Goal: Task Accomplishment & Management: Complete application form

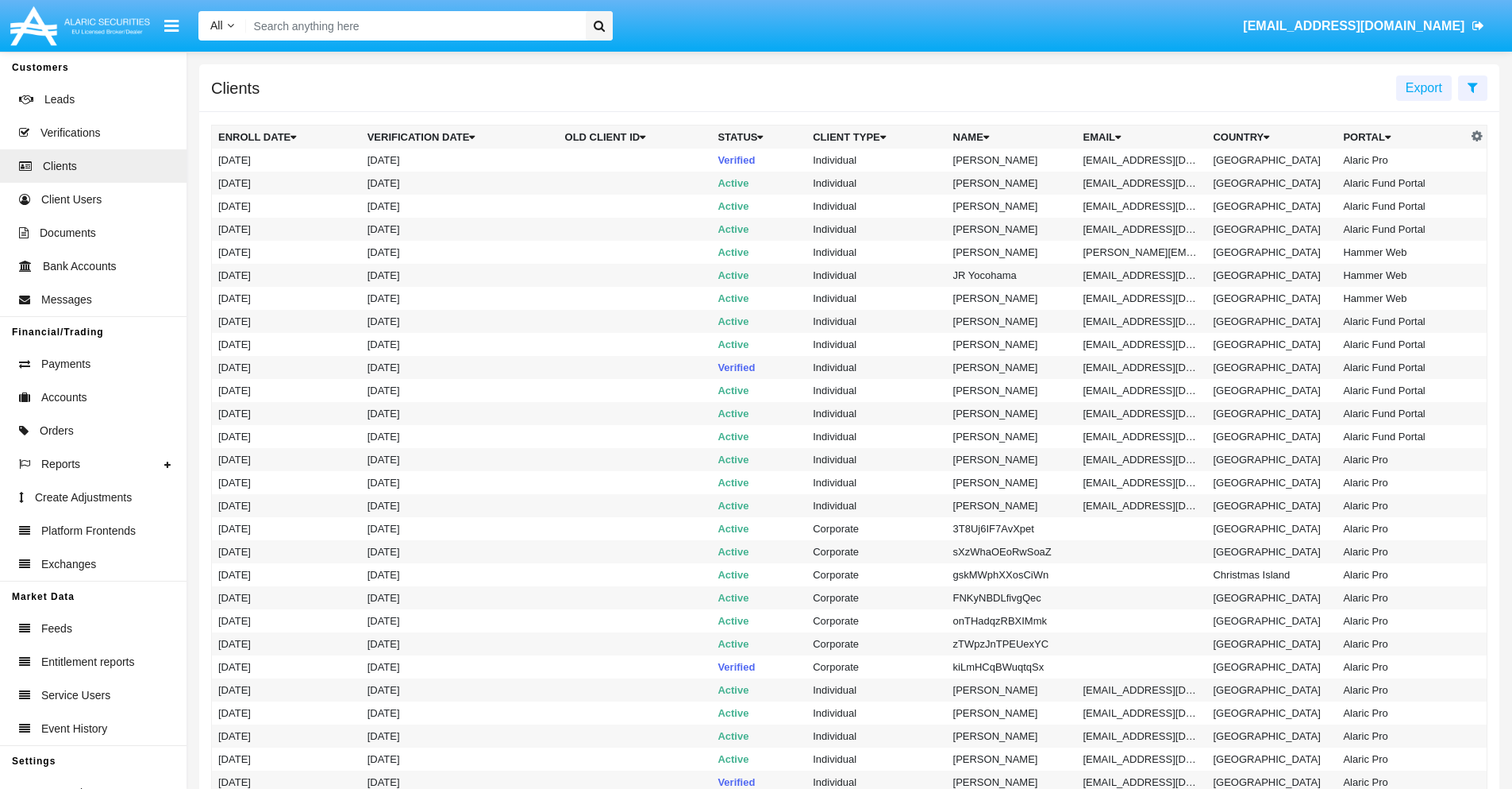
click at [1473, 86] on icon at bounding box center [1473, 87] width 10 height 13
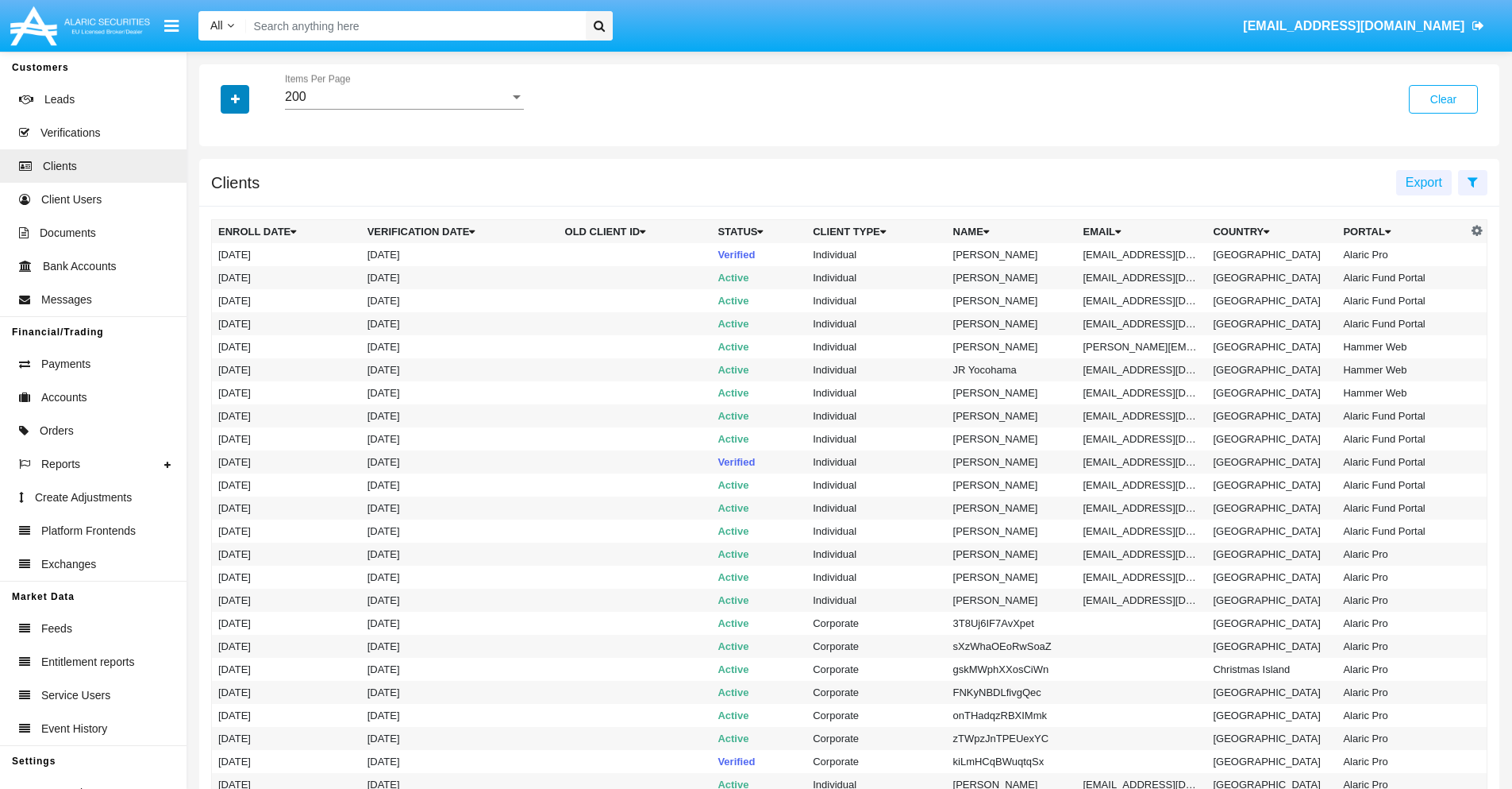
click at [235, 98] on icon "button" at bounding box center [236, 99] width 9 height 11
click at [247, 270] on span "Email" at bounding box center [247, 270] width 32 height 19
click at [218, 276] on input "Email" at bounding box center [217, 276] width 1 height 1
checkbox input "true"
click at [235, 98] on icon "button" at bounding box center [236, 99] width 9 height 11
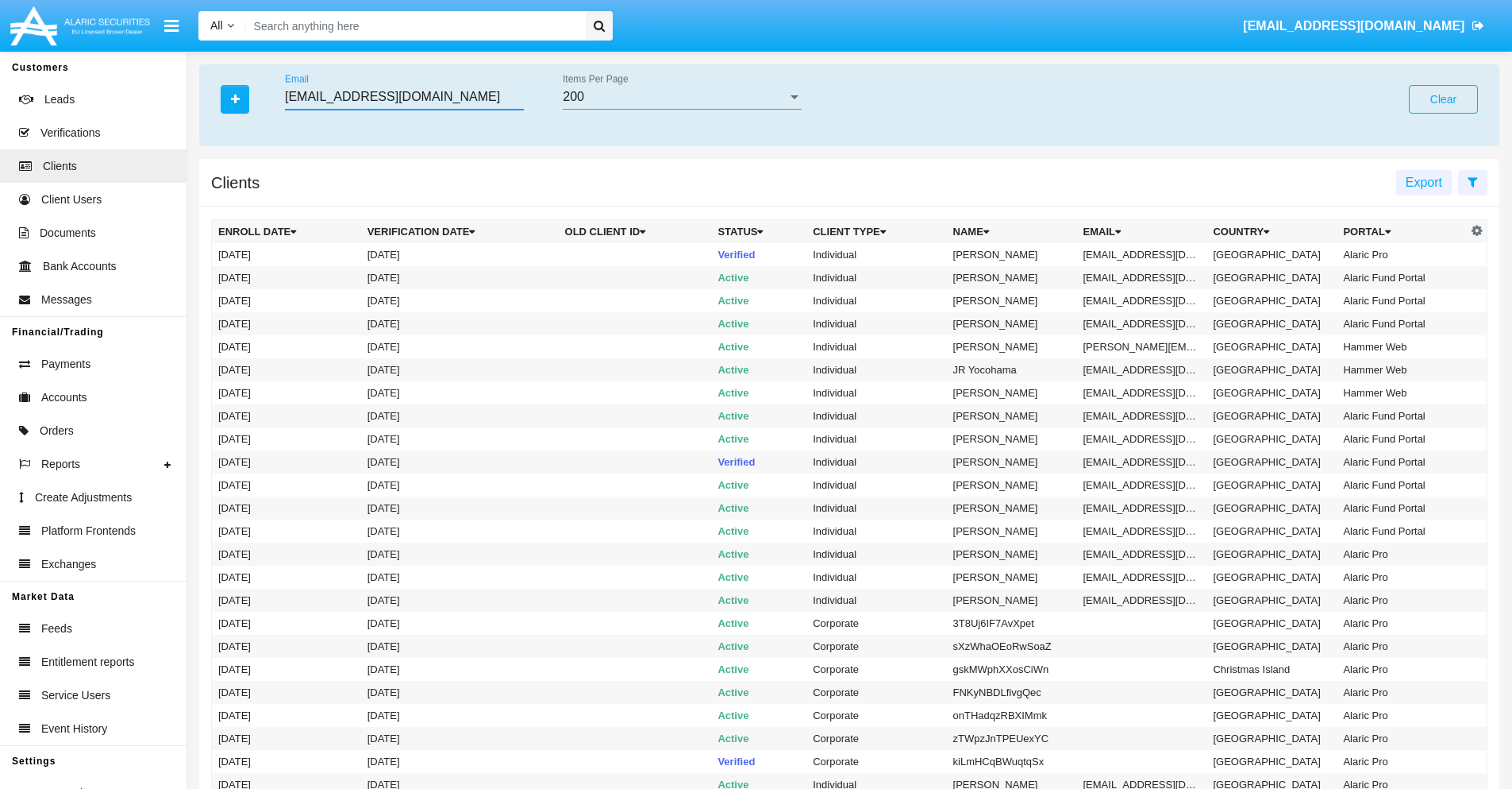
type input "3qffn98f4@p3aqcmm2.tw"
click at [1148, 254] on td "3qffn98f4@p3aqcmm2.tw" at bounding box center [1142, 254] width 130 height 23
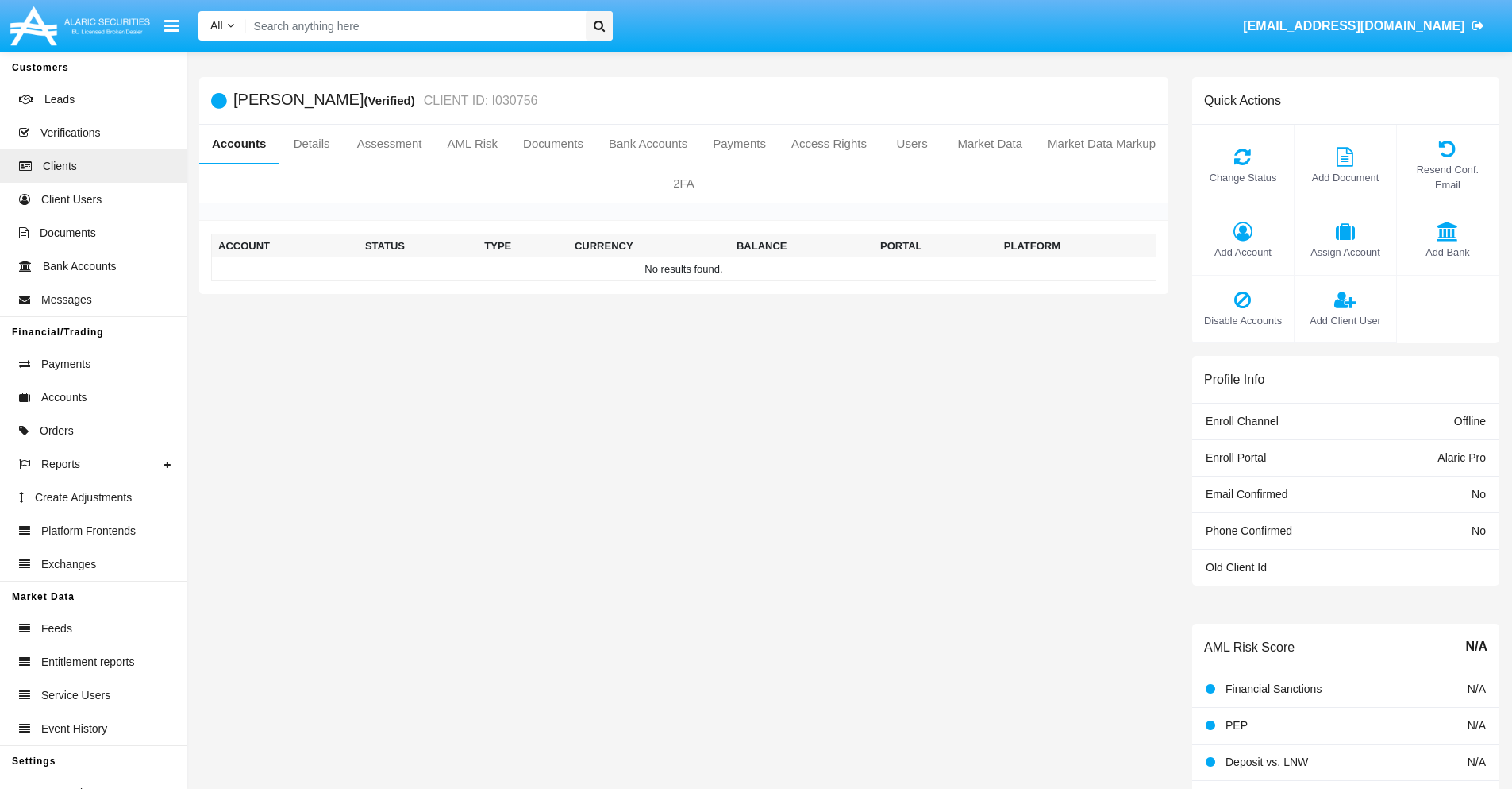
click at [1242, 251] on span "Add Account" at bounding box center [1242, 252] width 85 height 15
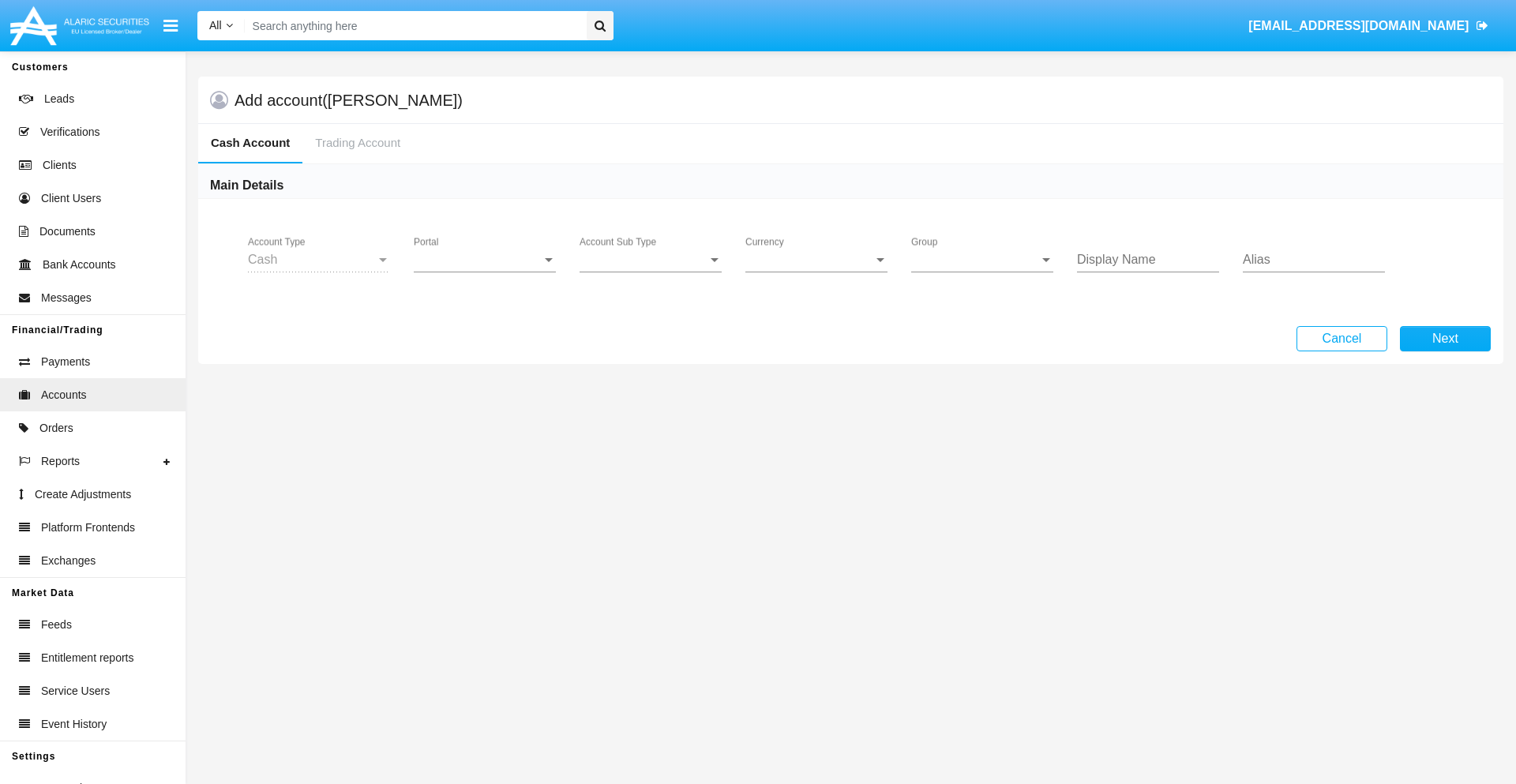
click at [485, 260] on span "Portal" at bounding box center [478, 260] width 128 height 15
click at [486, 272] on span "Alaric Pro" at bounding box center [487, 272] width 146 height 38
click at [650, 260] on span "Account Sub Type" at bounding box center [643, 260] width 128 height 15
click at [650, 272] on span "Trading Cash" at bounding box center [650, 272] width 142 height 38
click at [982, 260] on span "Group" at bounding box center [975, 260] width 128 height 15
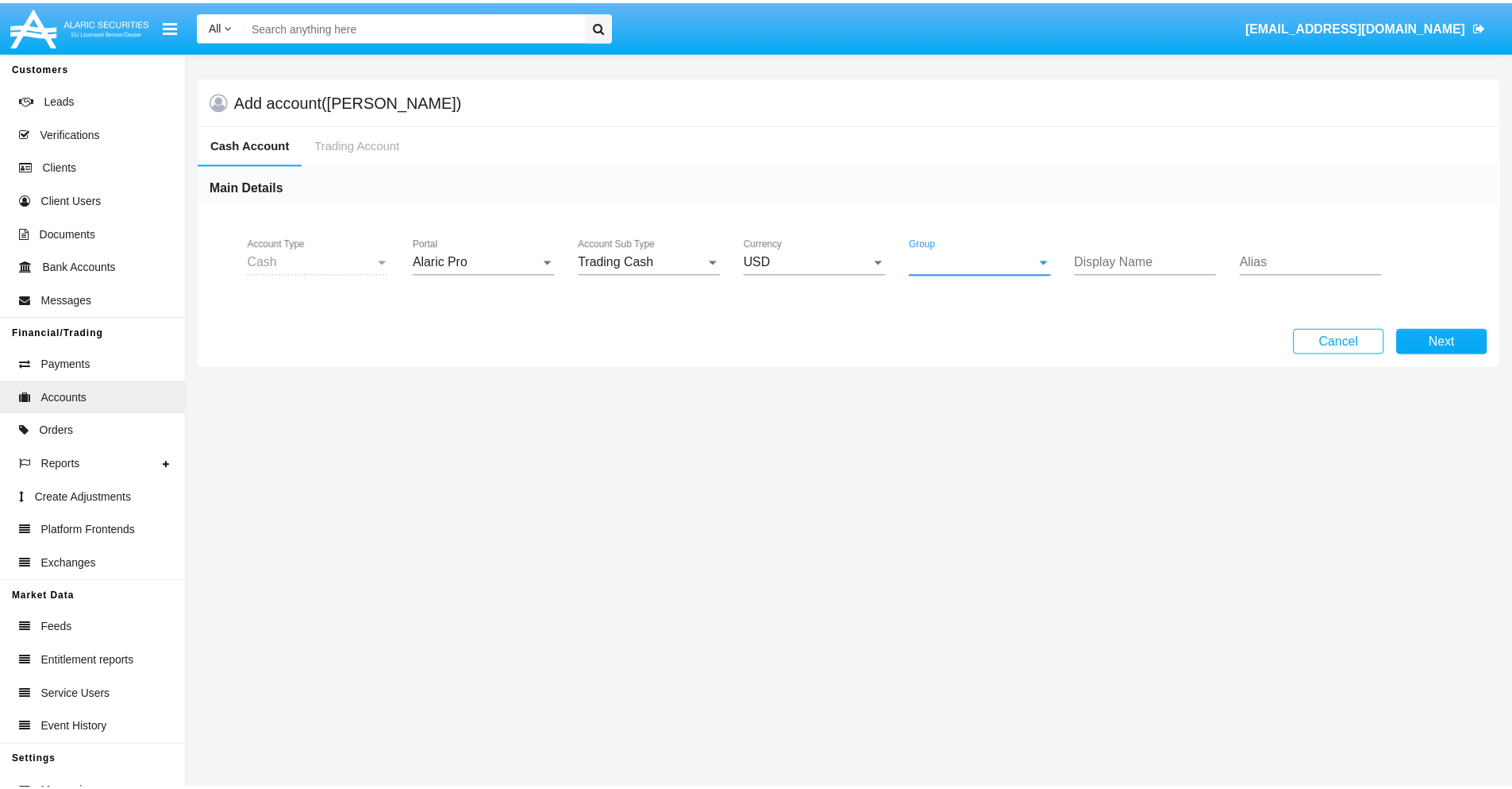
scroll to position [712, 0]
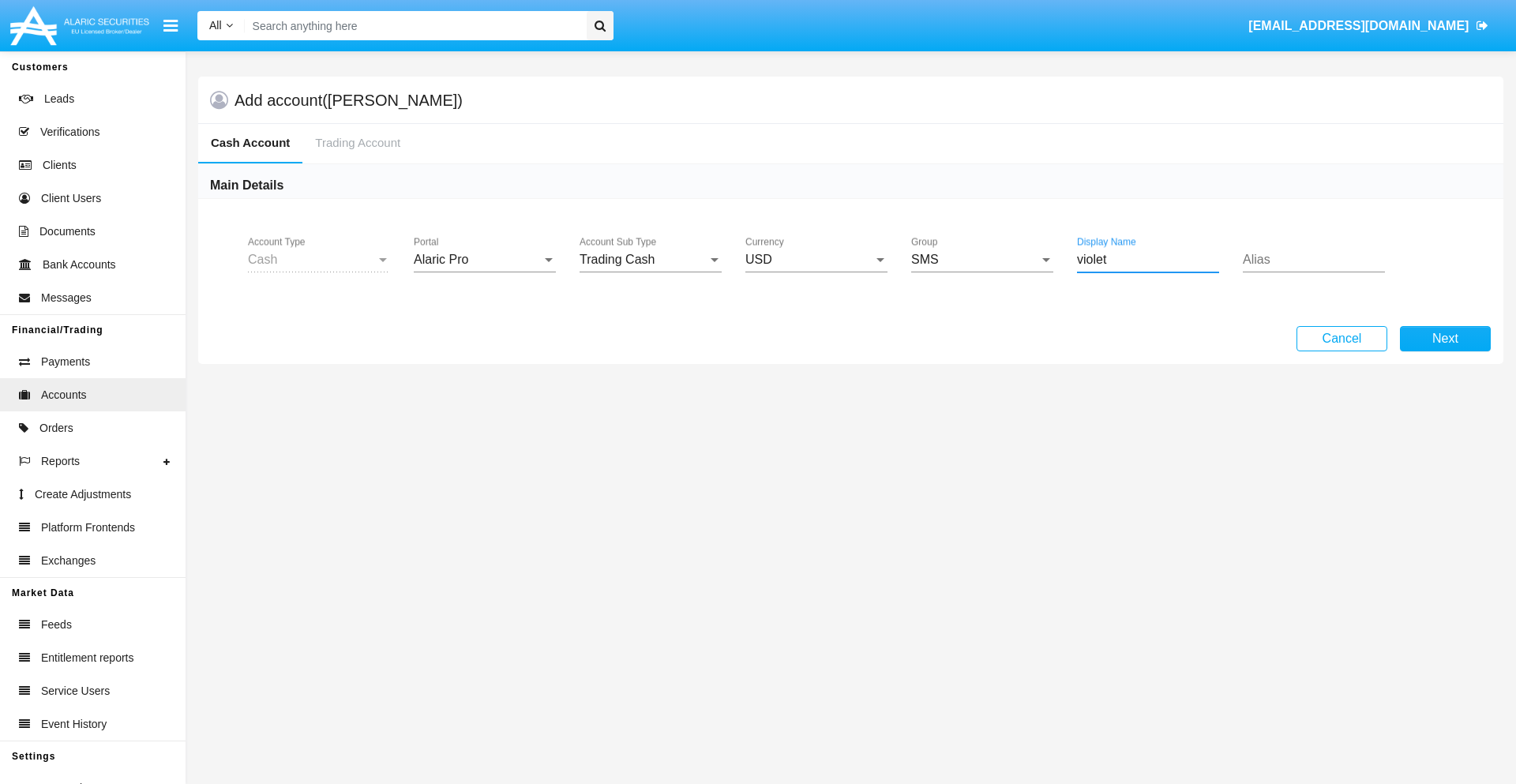
type input "violet"
type input "salmon"
click at [1445, 338] on button "Next" at bounding box center [1446, 339] width 91 height 26
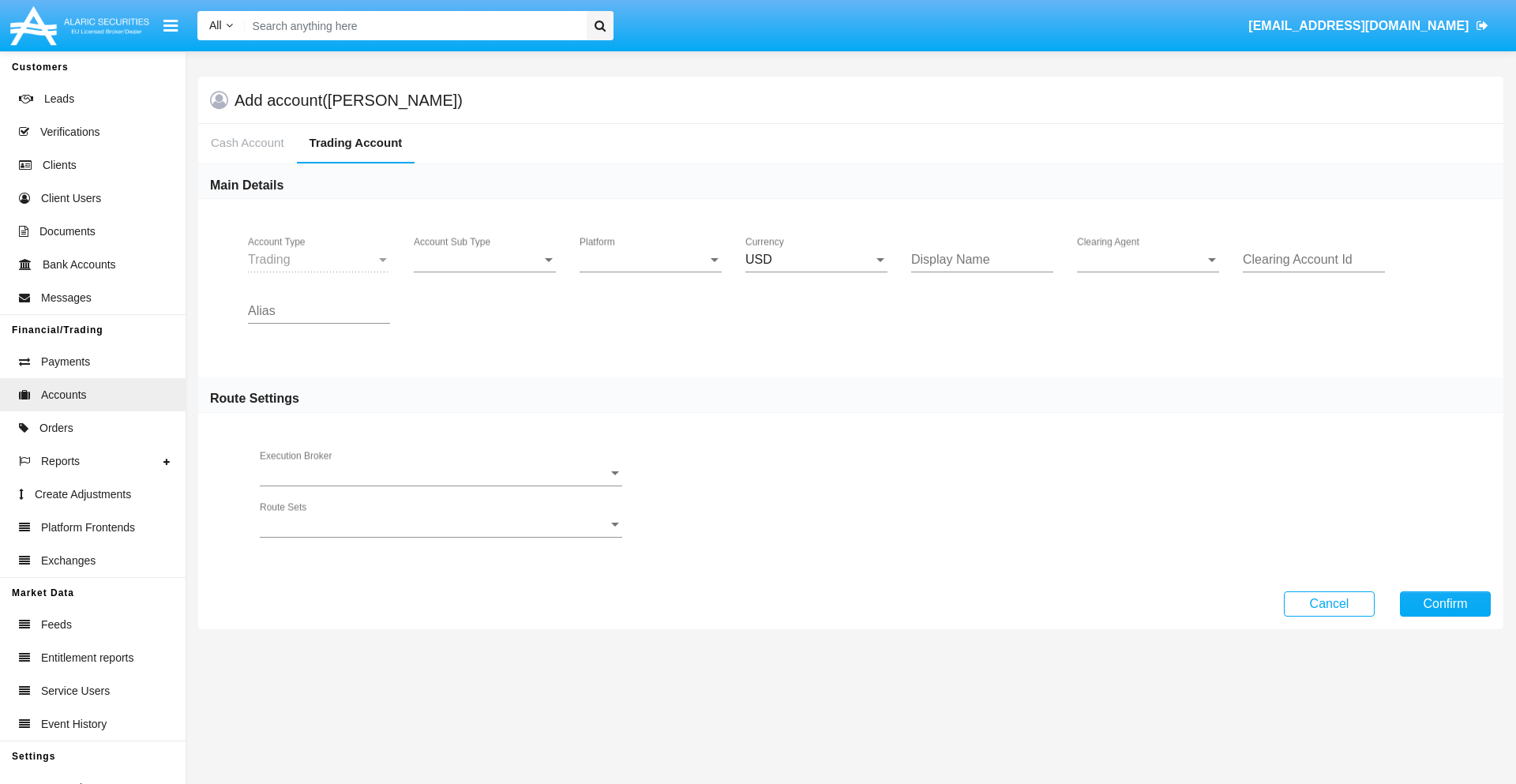
click at [485, 260] on span "Account Sub Type" at bounding box center [478, 260] width 128 height 15
click at [485, 272] on span "Trading" at bounding box center [472, 272] width 117 height 38
click at [650, 260] on span "Platform" at bounding box center [643, 260] width 128 height 15
click at [650, 272] on span "Hammer Lite" at bounding box center [638, 272] width 117 height 38
click at [1148, 260] on span "Clearing Agent" at bounding box center [1141, 260] width 128 height 15
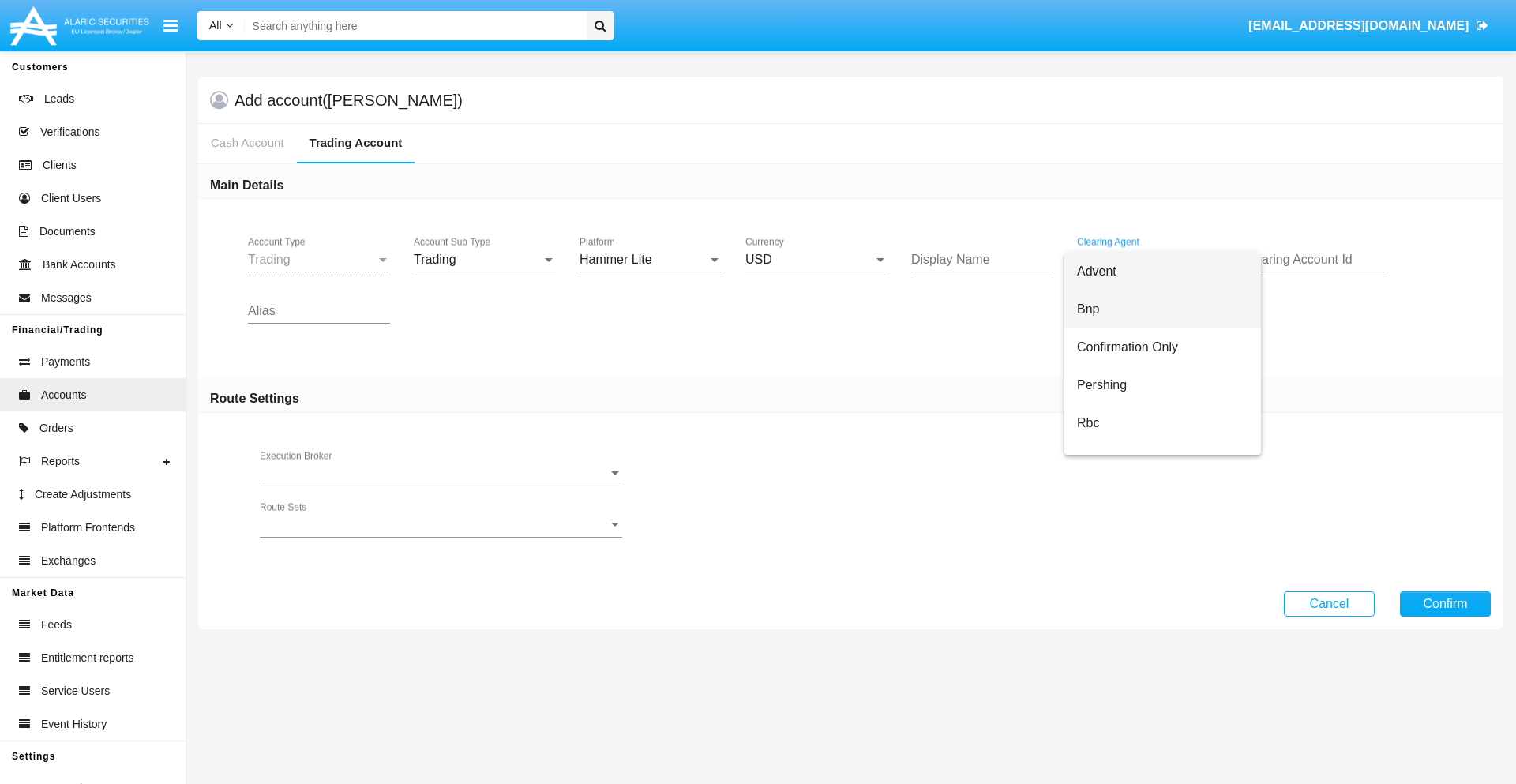
click at [1162, 309] on span "Bnp" at bounding box center [1163, 310] width 171 height 38
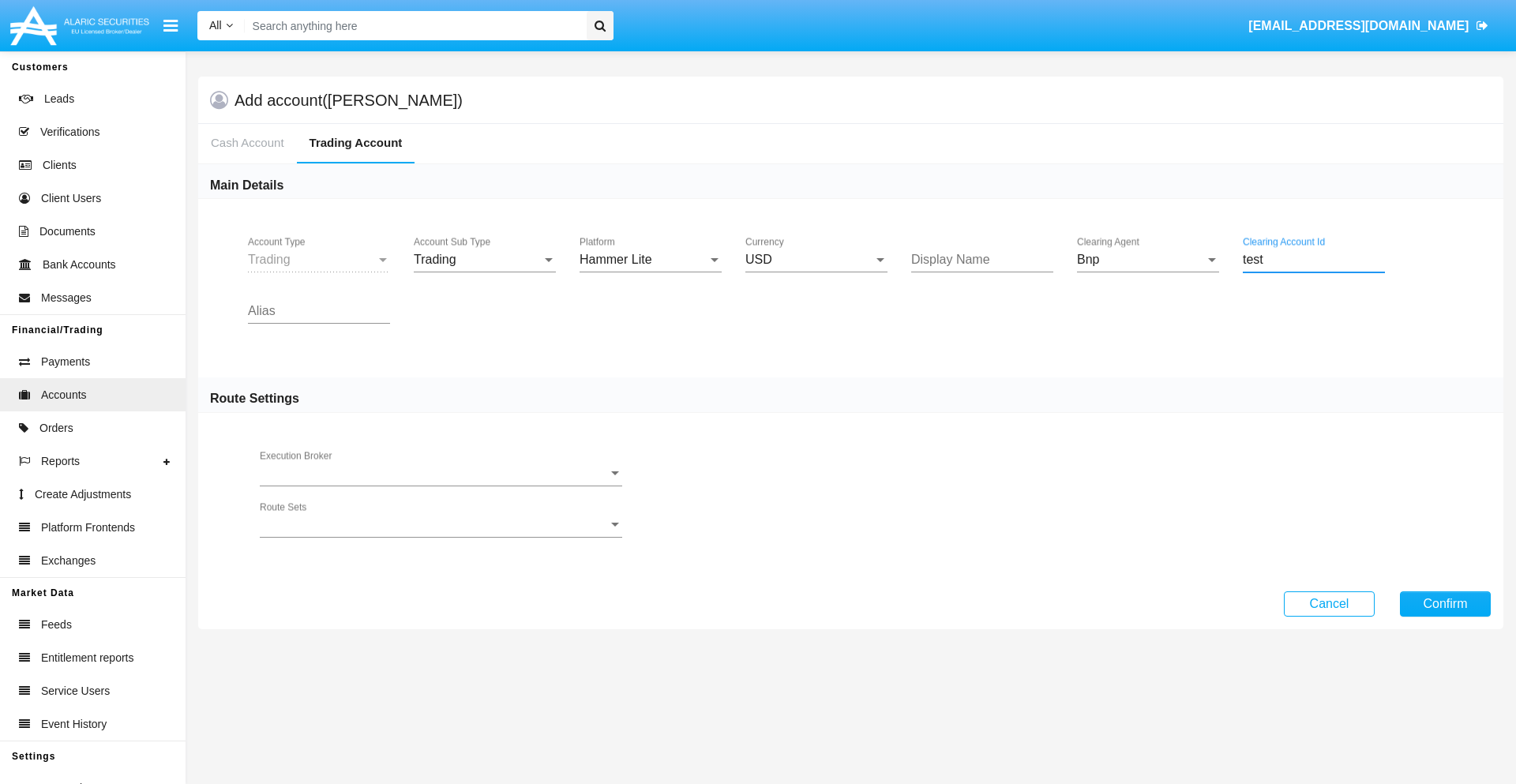
type input "test"
type input "lime"
type input "magenta"
click at [1445, 603] on button "Confirm" at bounding box center [1446, 603] width 91 height 26
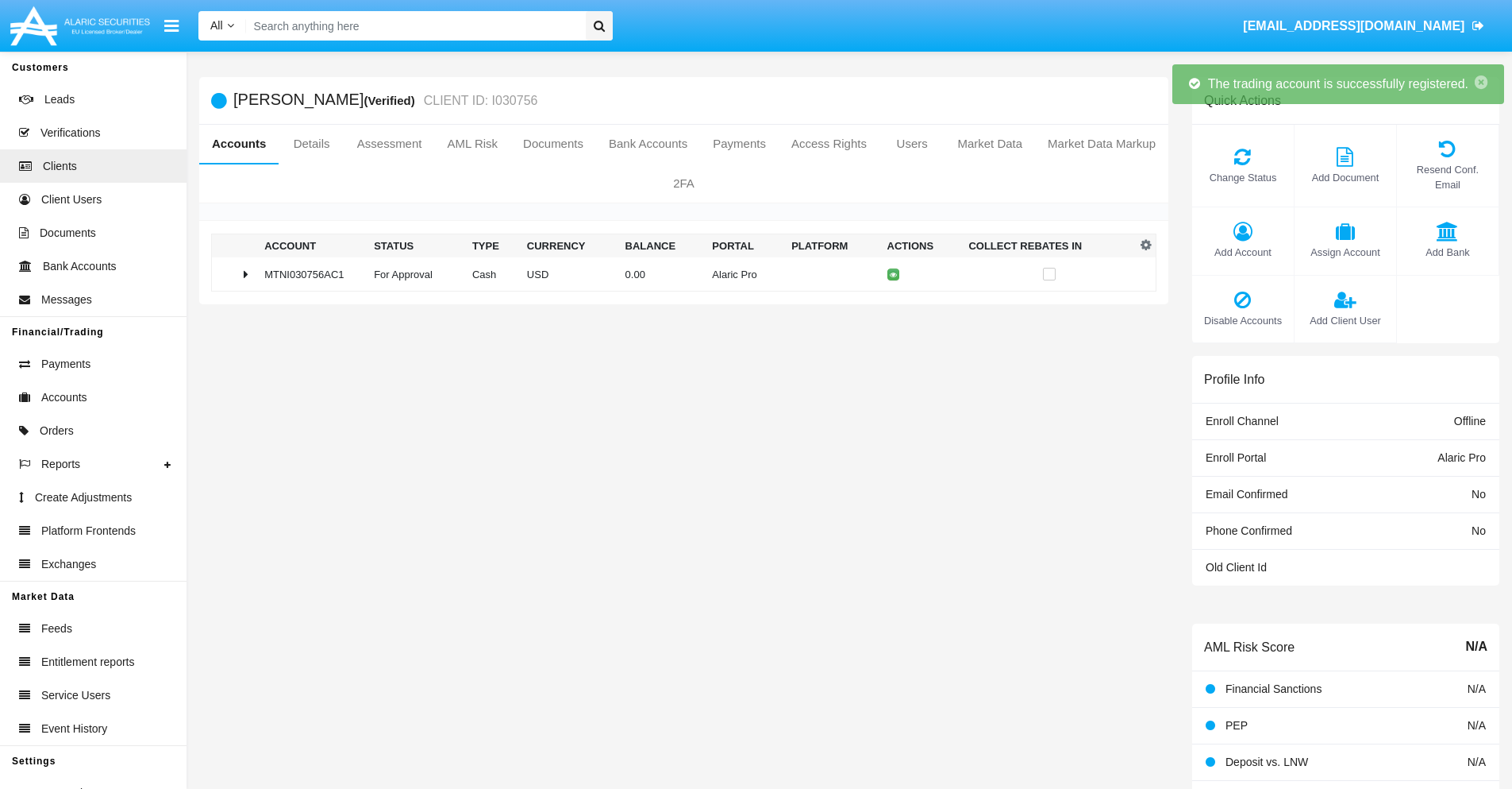
click at [678, 274] on td "0.00" at bounding box center [662, 273] width 87 height 34
click at [893, 274] on icon at bounding box center [897, 274] width 7 height 7
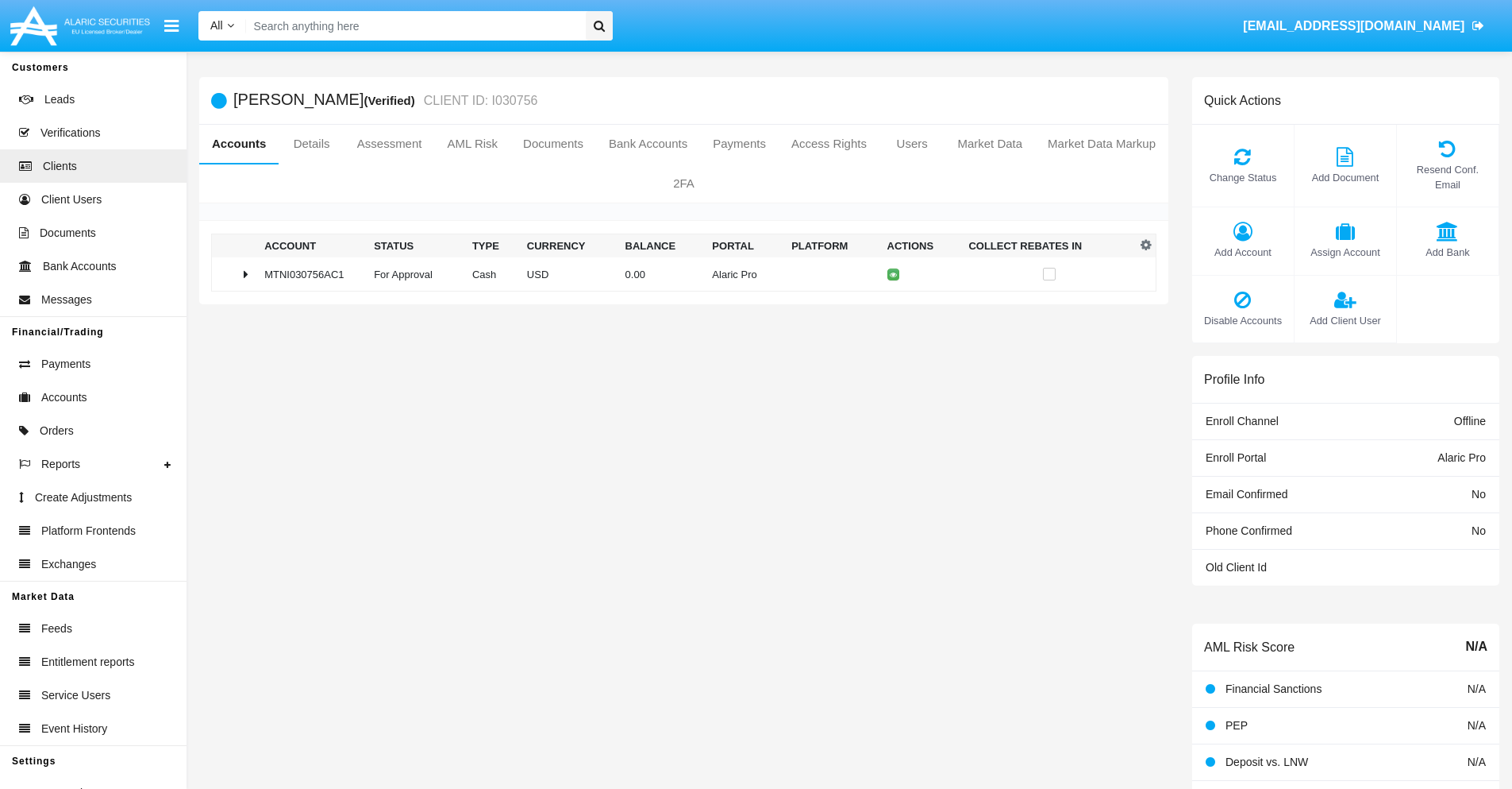
click at [678, 274] on td "0.00" at bounding box center [662, 273] width 87 height 34
click at [893, 307] on icon at bounding box center [897, 308] width 7 height 7
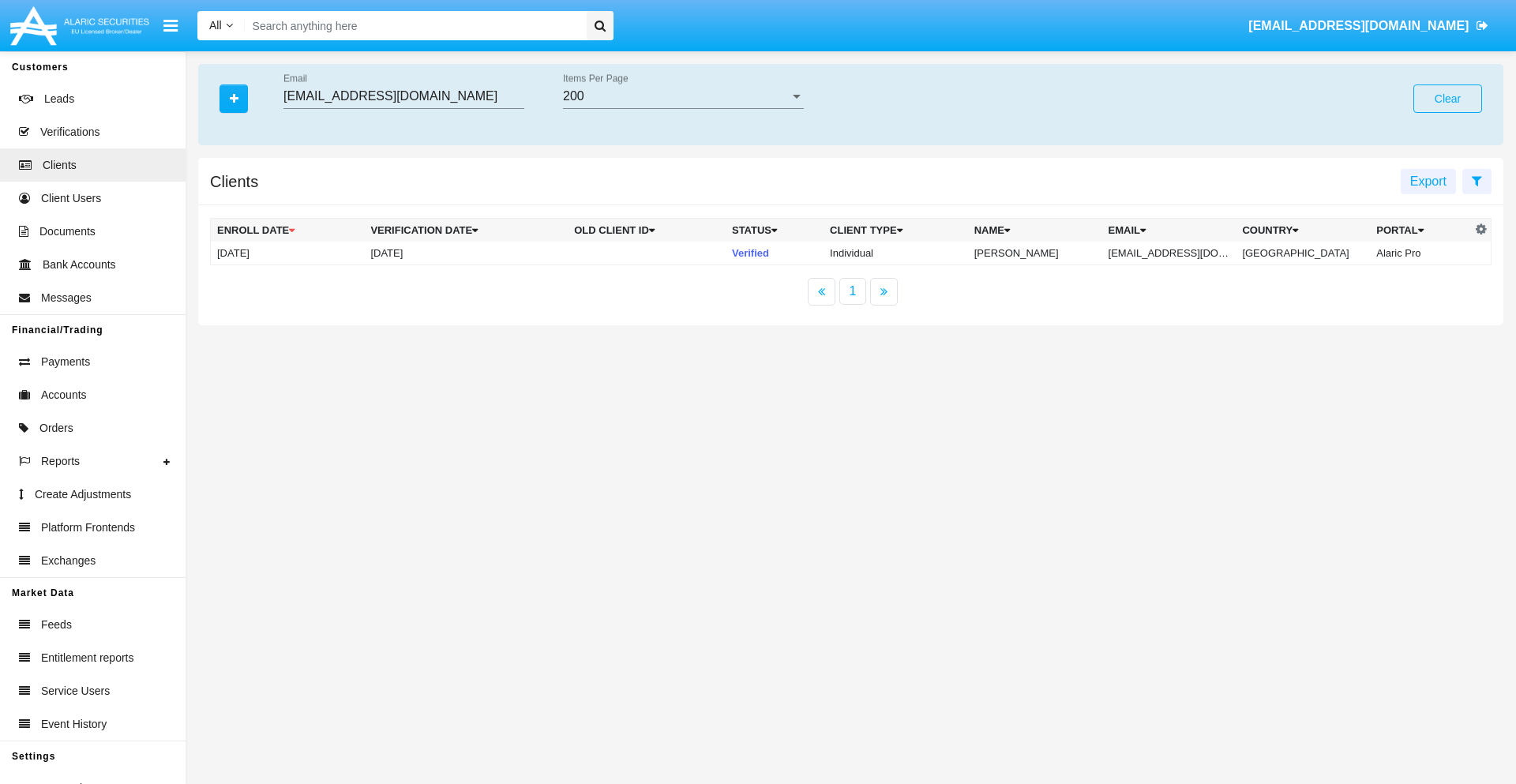
click at [1448, 98] on button "Clear" at bounding box center [1448, 98] width 68 height 28
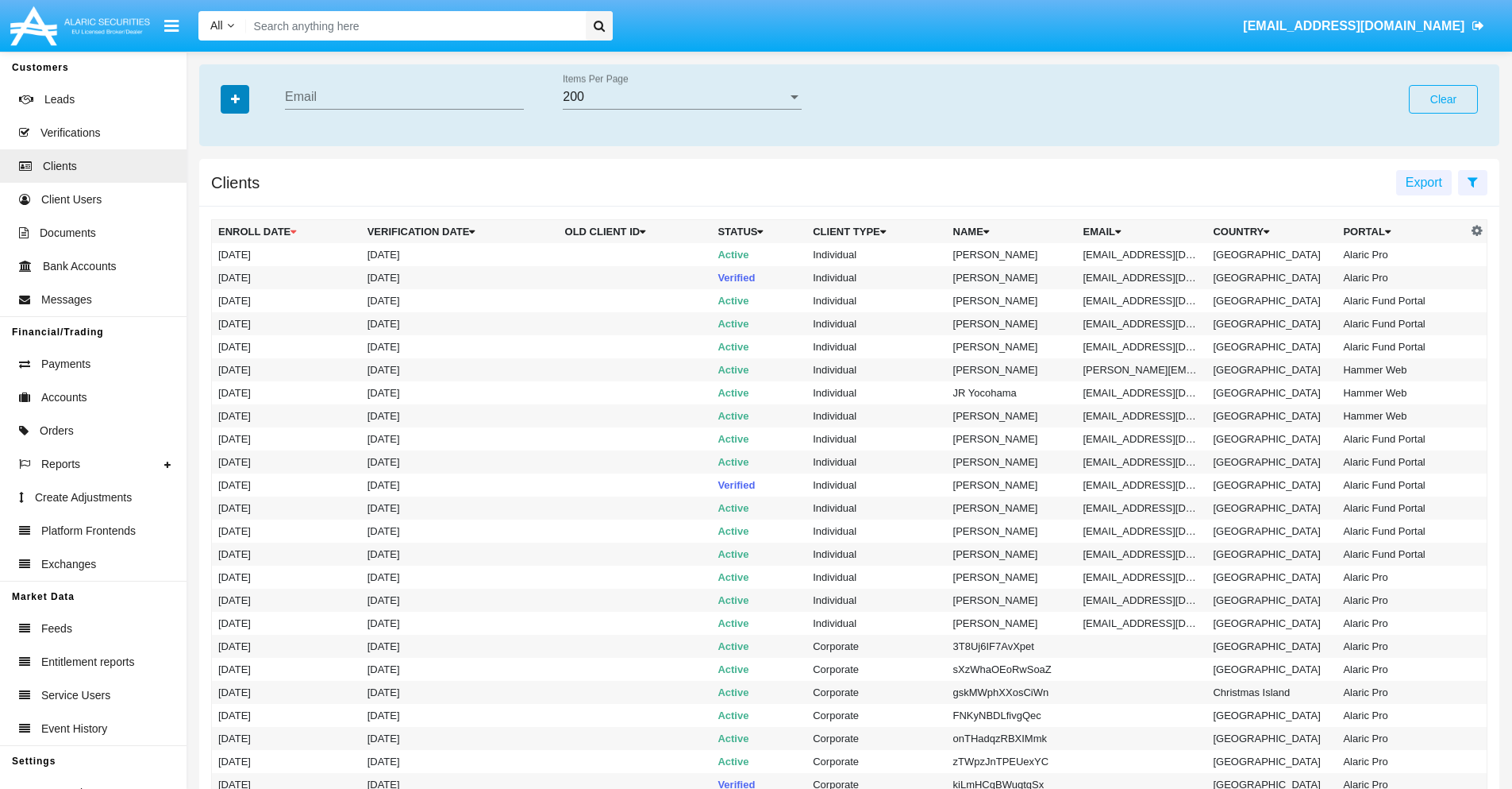
click at [235, 98] on icon "button" at bounding box center [236, 99] width 9 height 11
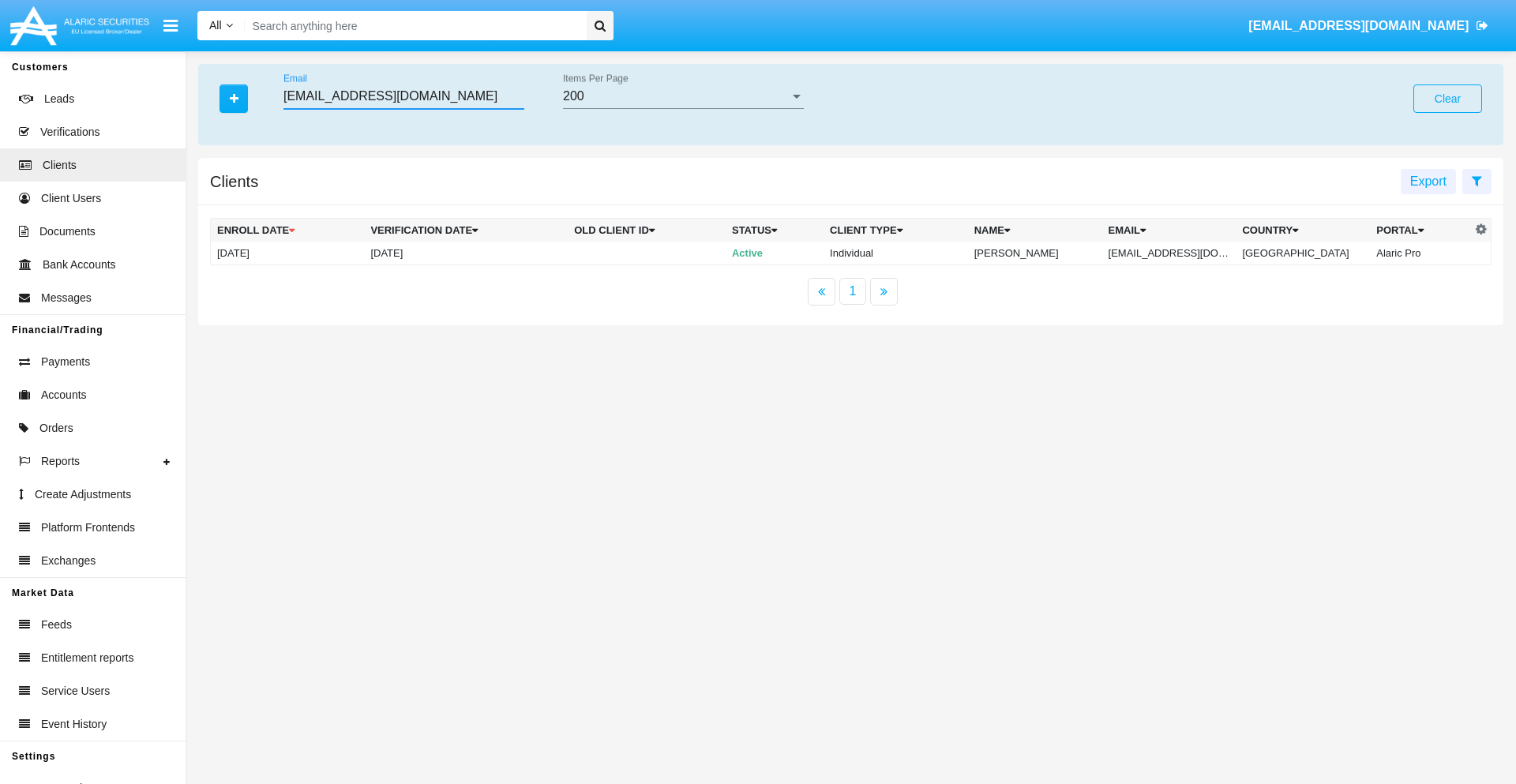
type input "q8zwxy_95xld@ayfs0v-1ib9y2o.net"
click at [1180, 253] on td "q8zwxy_95xld@ayfs0v-1ib9y2o.net" at bounding box center [1168, 253] width 134 height 24
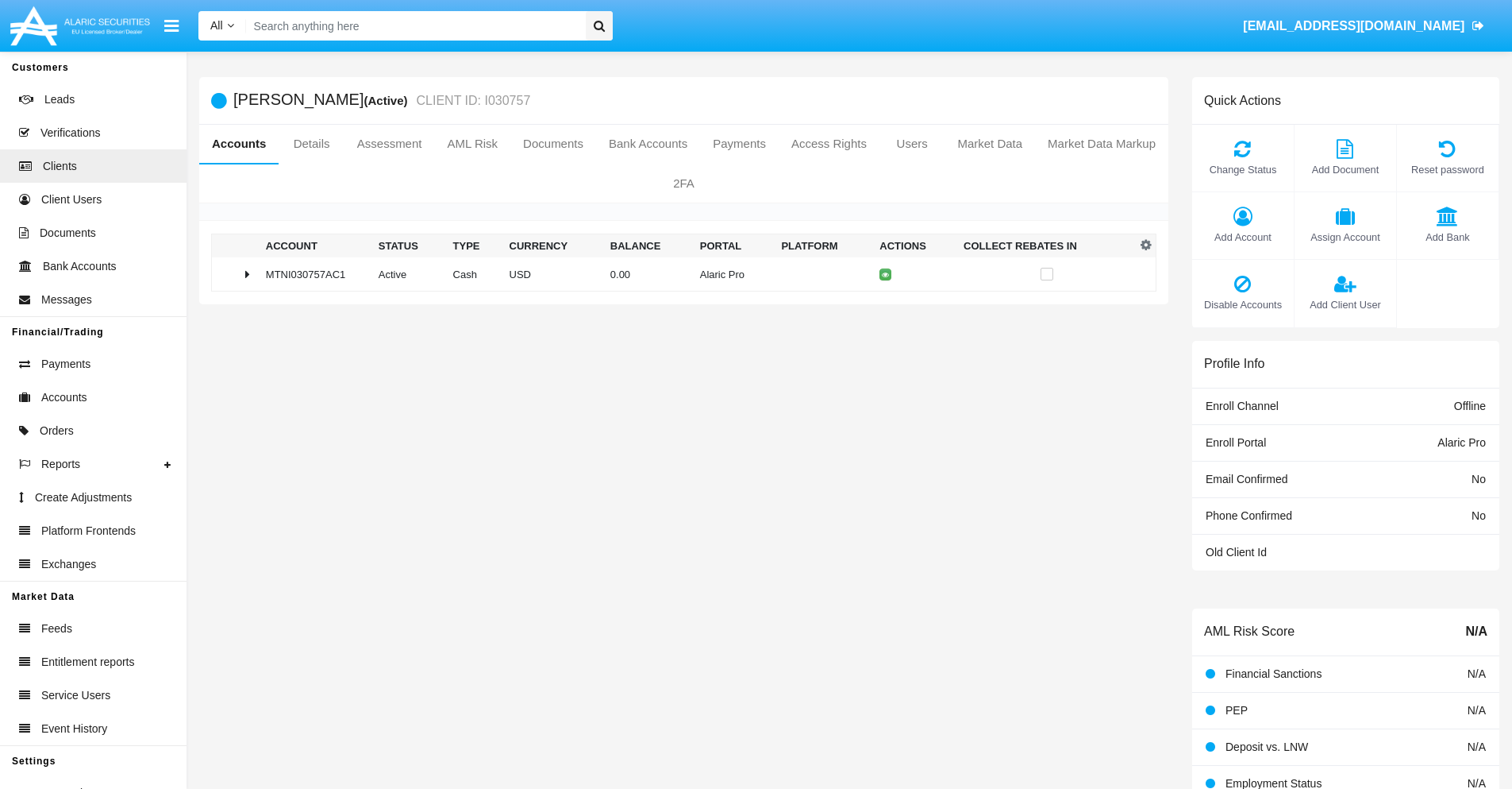
click at [1242, 237] on span "Add Account" at bounding box center [1242, 237] width 85 height 15
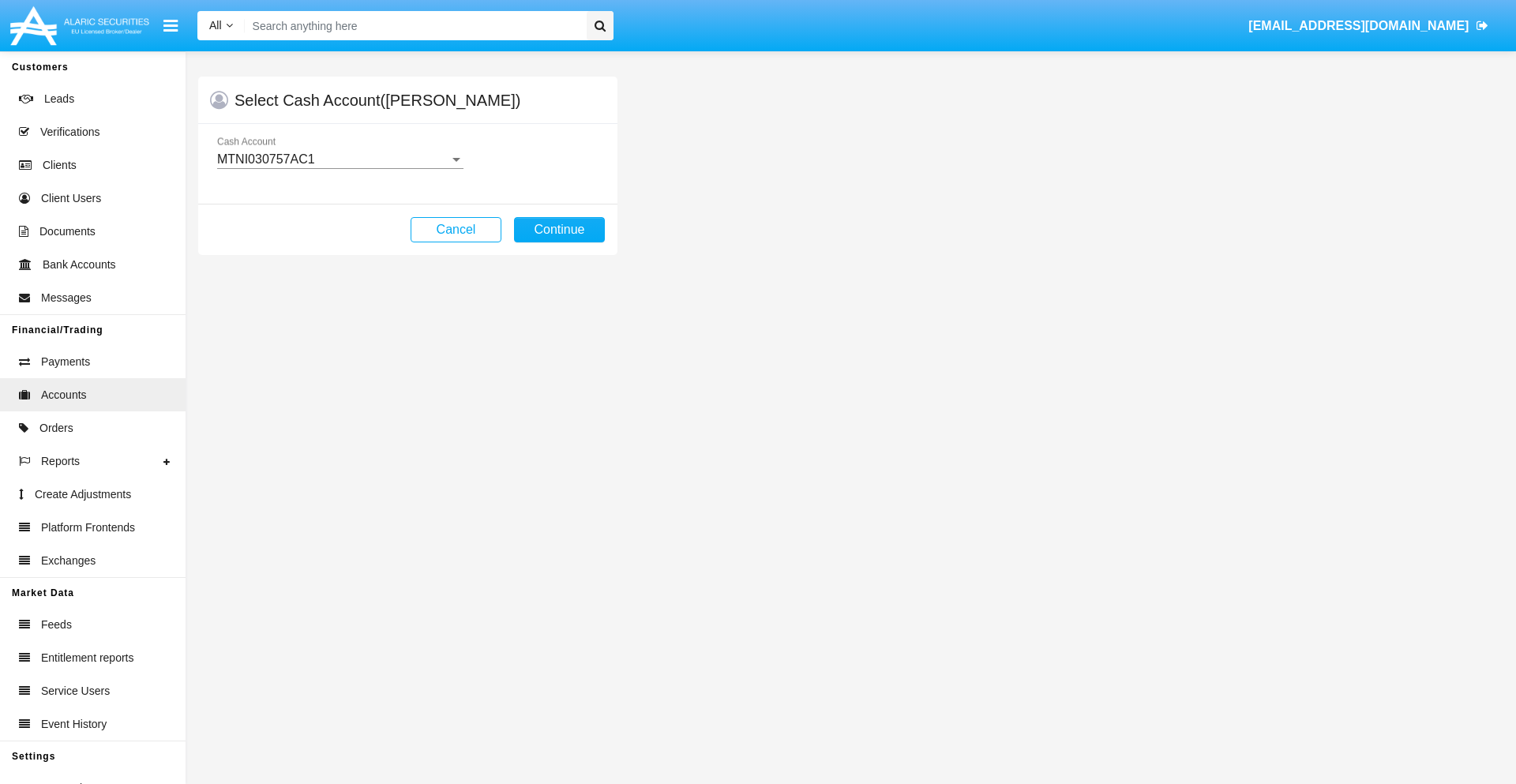
click at [339, 160] on div "MTNI030757AC1" at bounding box center [333, 160] width 233 height 15
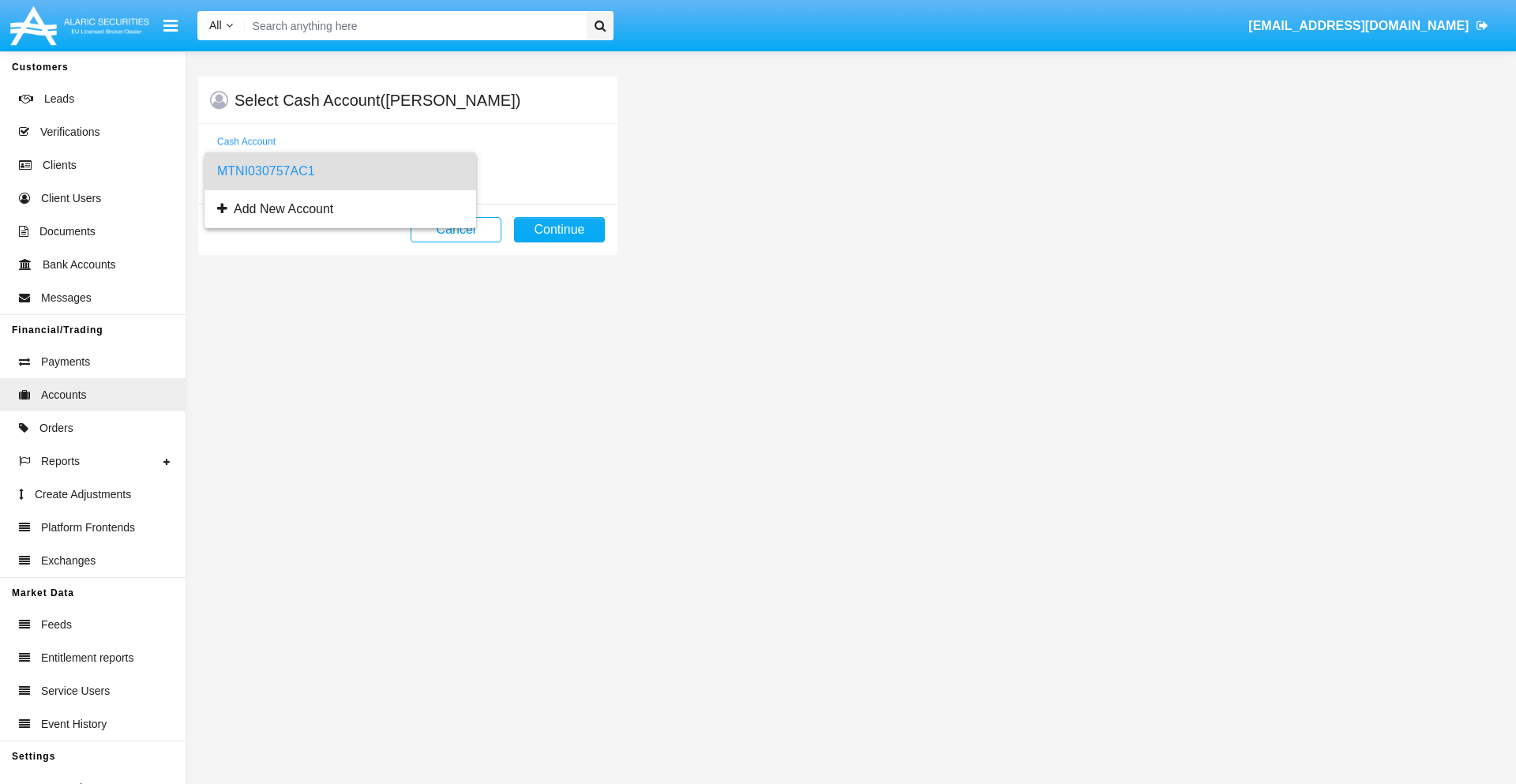
click at [339, 171] on span "MTNI030757AC1" at bounding box center [340, 171] width 246 height 38
click at [559, 230] on button "Continue" at bounding box center [560, 230] width 91 height 26
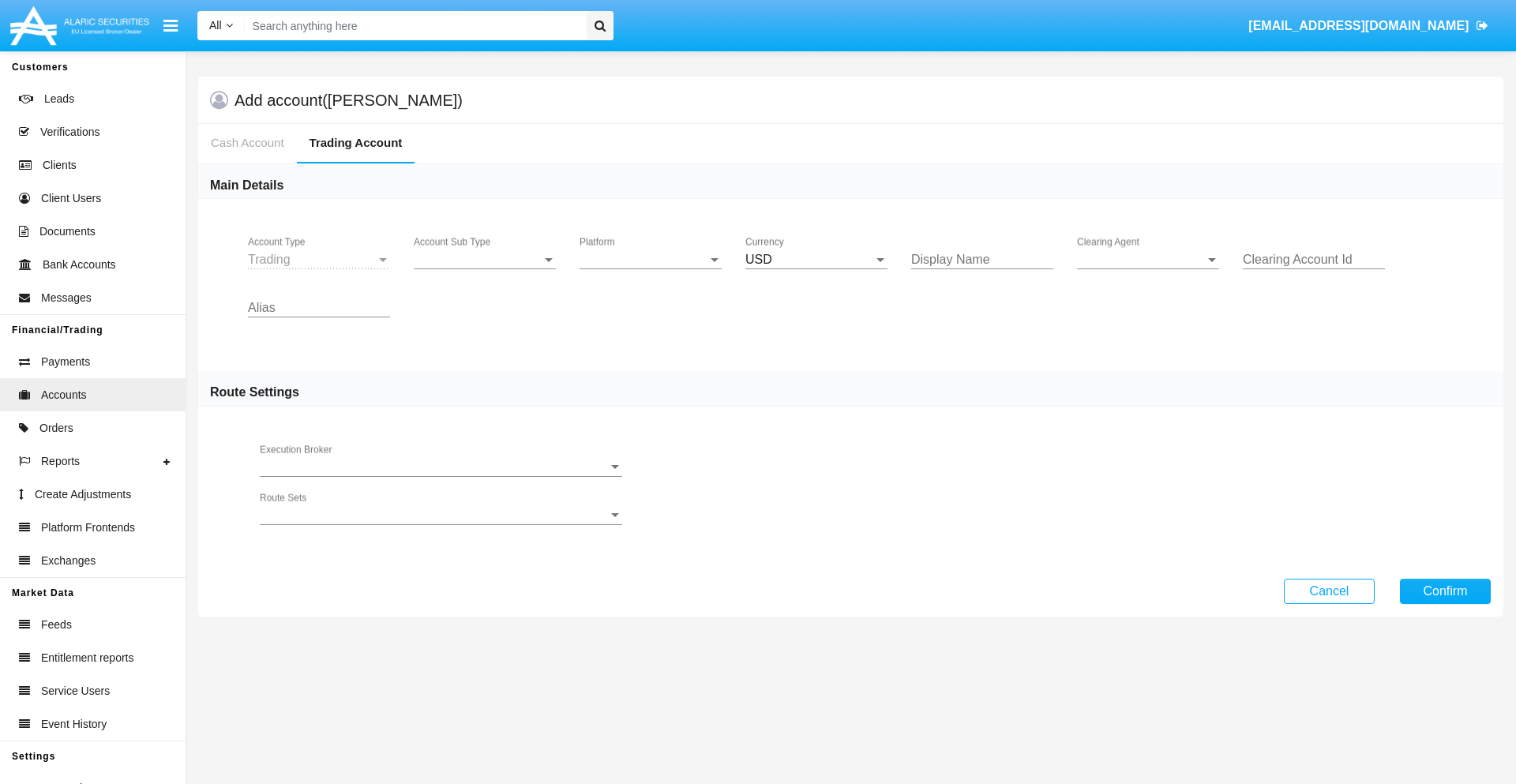
click at [485, 260] on span "Account Sub Type" at bounding box center [478, 260] width 128 height 15
click at [485, 272] on span "Trading" at bounding box center [472, 272] width 117 height 38
click at [650, 260] on span "Platform" at bounding box center [643, 260] width 128 height 15
click at [650, 272] on span "Hammer Lite" at bounding box center [650, 272] width 142 height 38
click at [1148, 260] on span "Clearing Agent" at bounding box center [1141, 260] width 128 height 15
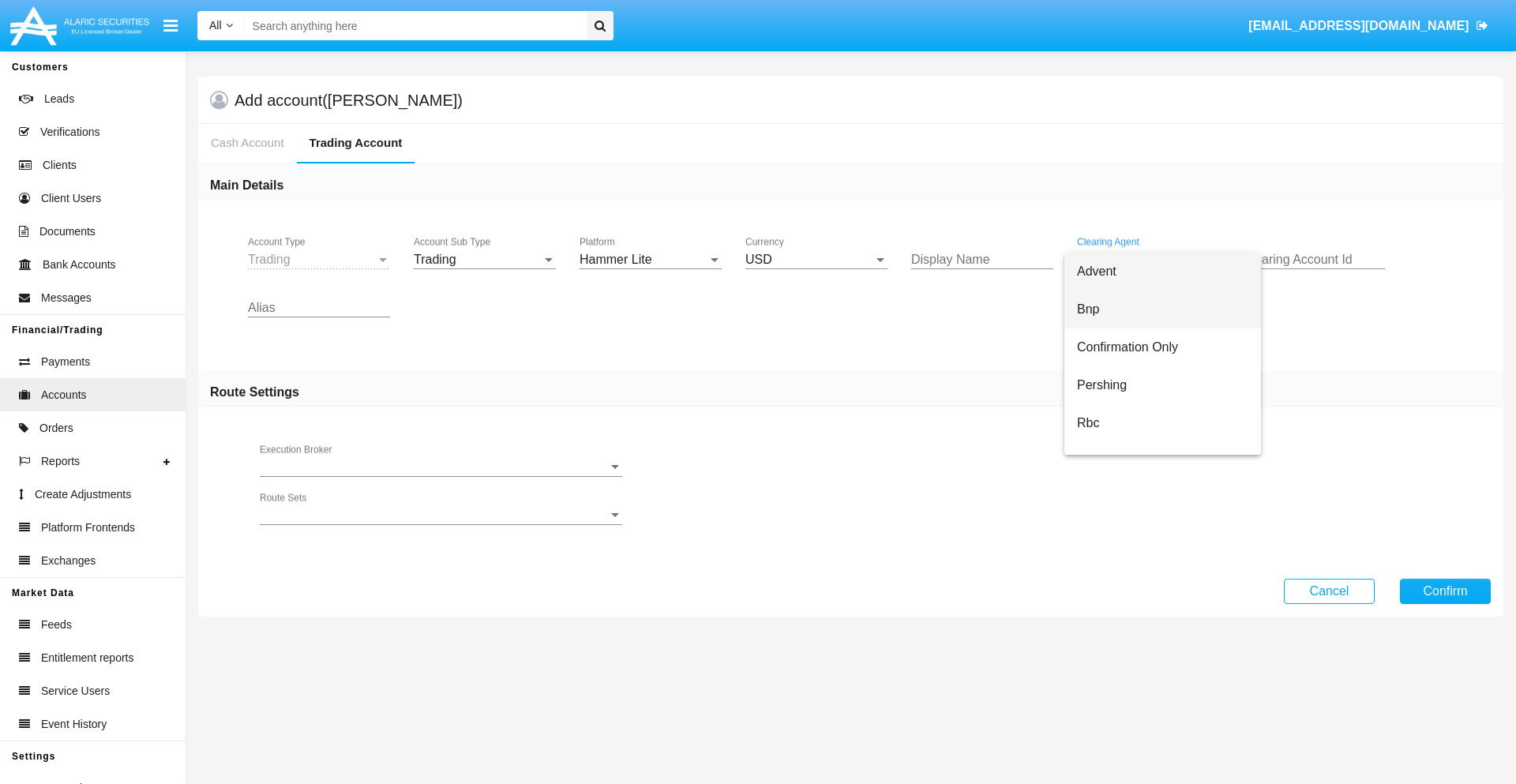
click at [1162, 309] on span "Bnp" at bounding box center [1163, 310] width 171 height 38
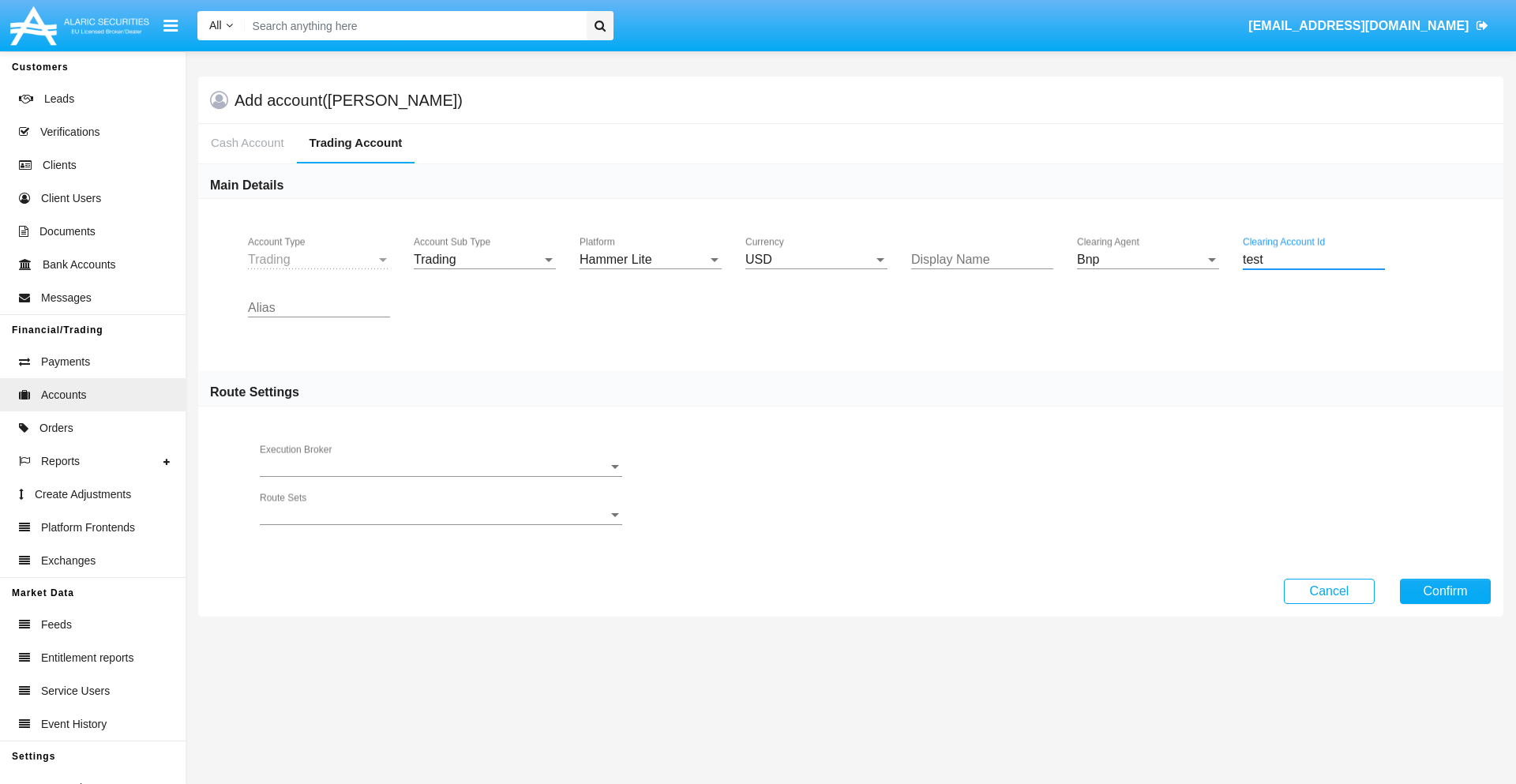
type input "test"
type input "lavender"
type input "teal"
click at [1445, 591] on button "Confirm" at bounding box center [1446, 592] width 91 height 26
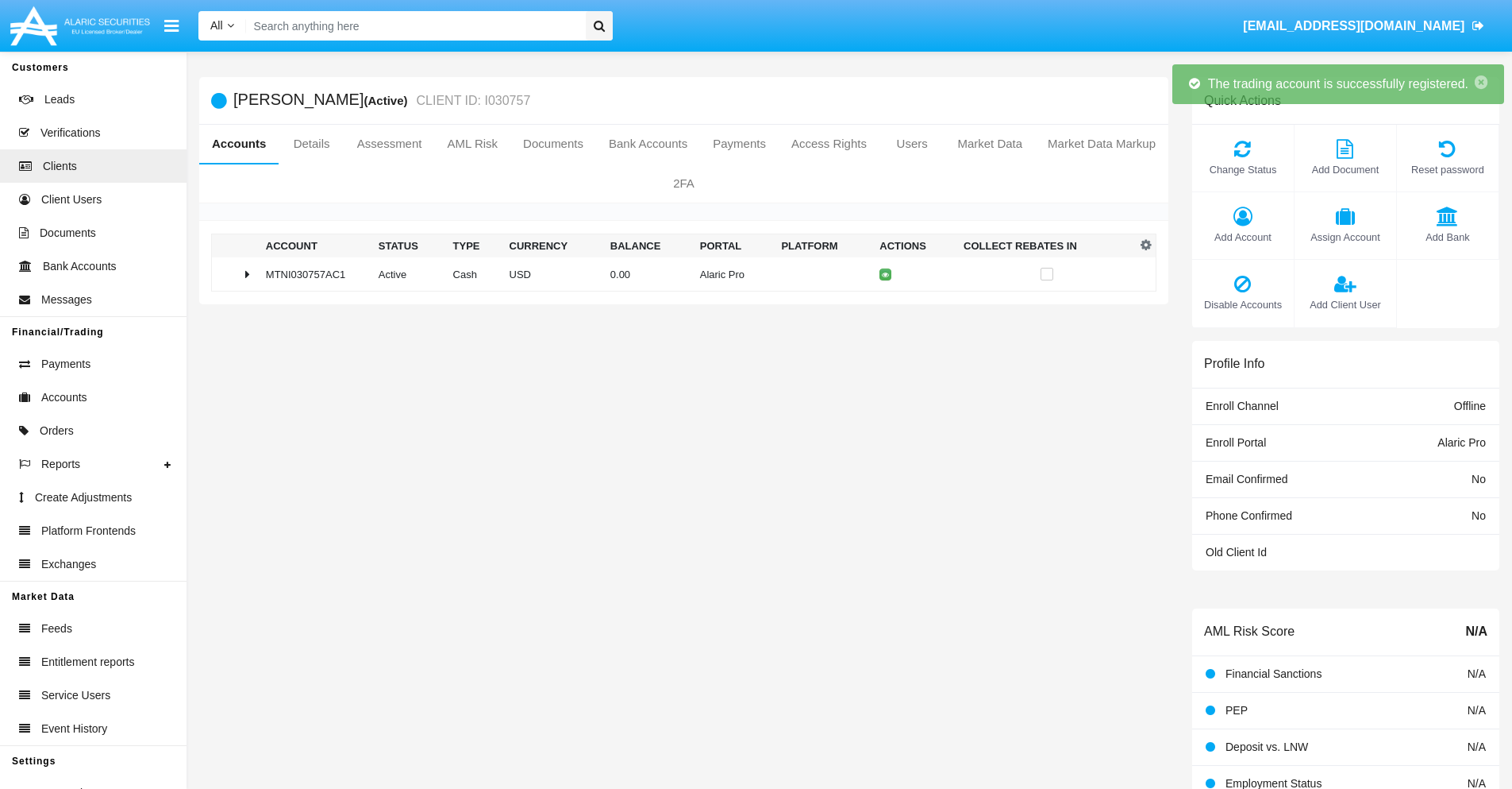
click at [678, 274] on td "0.00" at bounding box center [649, 273] width 90 height 34
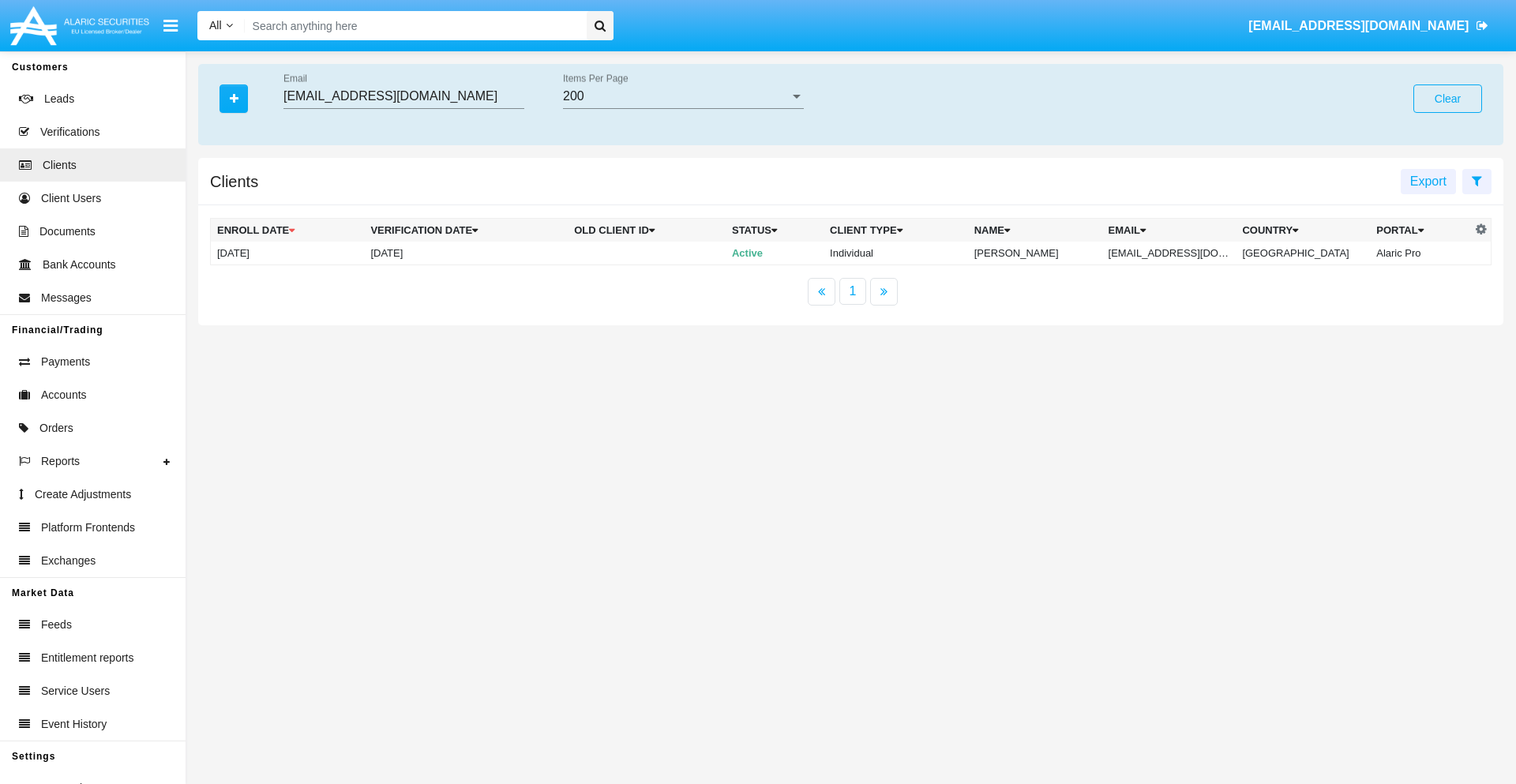
click at [1448, 98] on button "Clear" at bounding box center [1448, 98] width 68 height 28
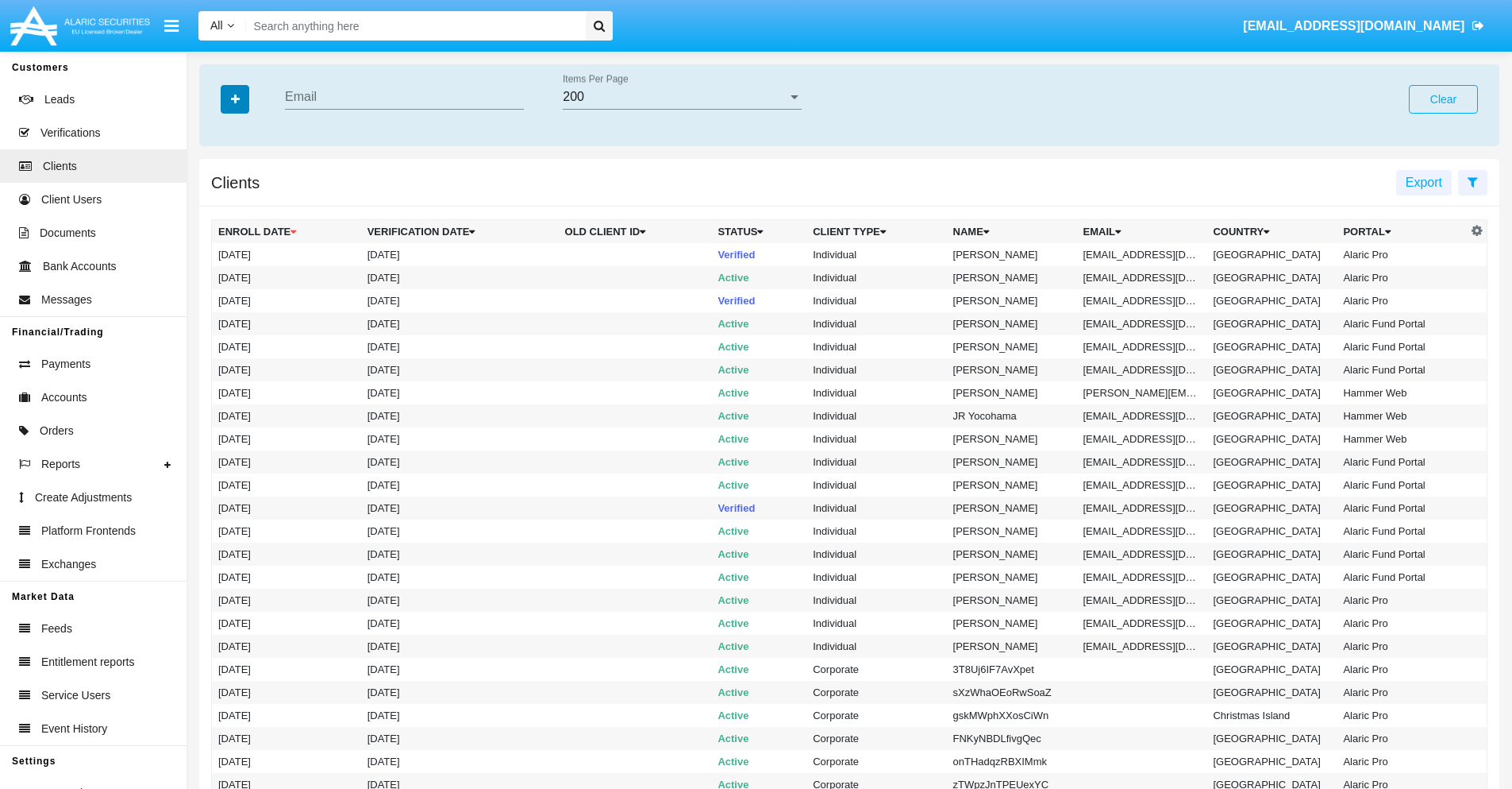
click at [235, 98] on icon "button" at bounding box center [236, 99] width 9 height 11
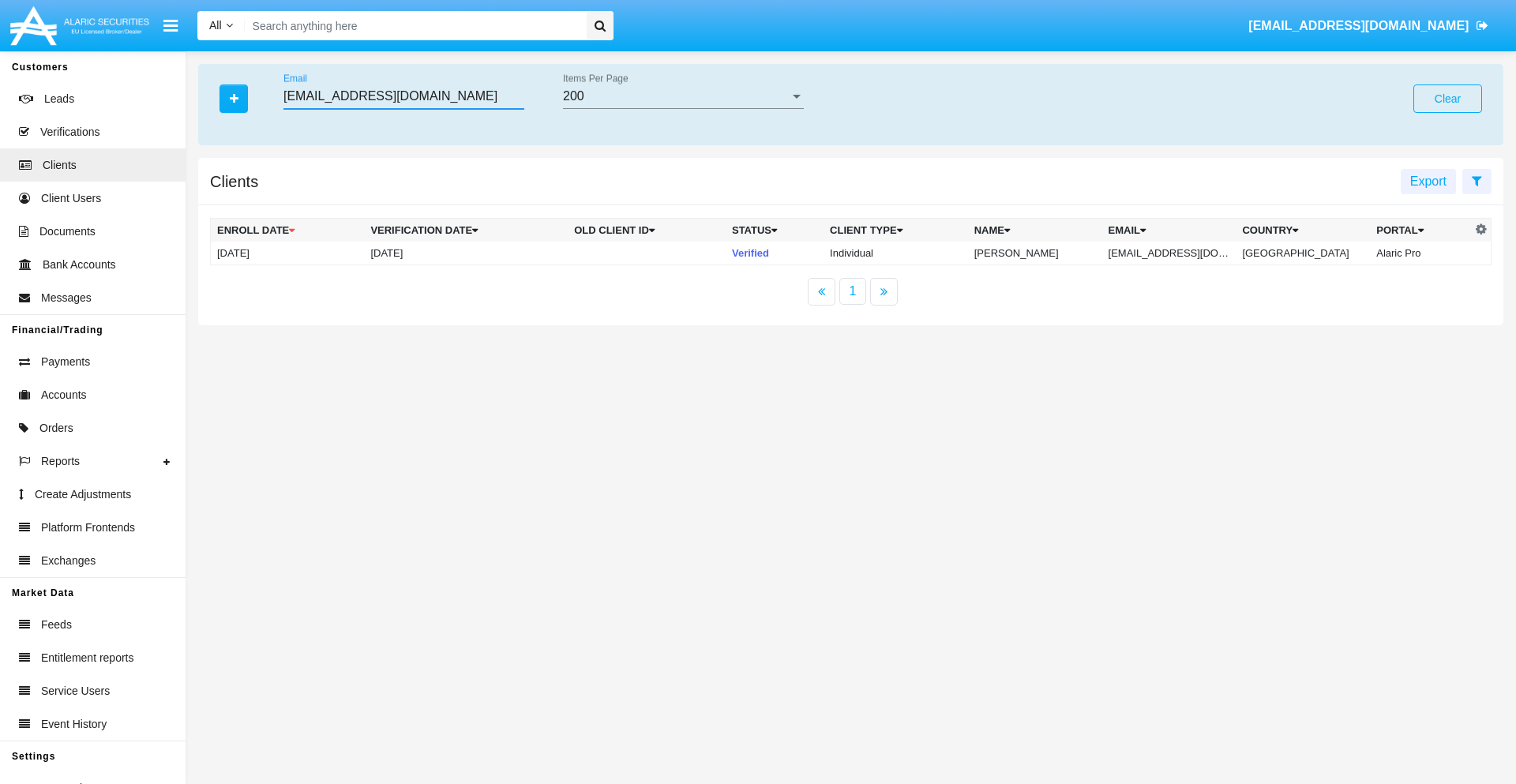
type input "tzmu5kn4@1ty-vxox.biz"
click at [1180, 253] on td "tzmu5kn4@1ty-vxox.biz" at bounding box center [1168, 253] width 134 height 24
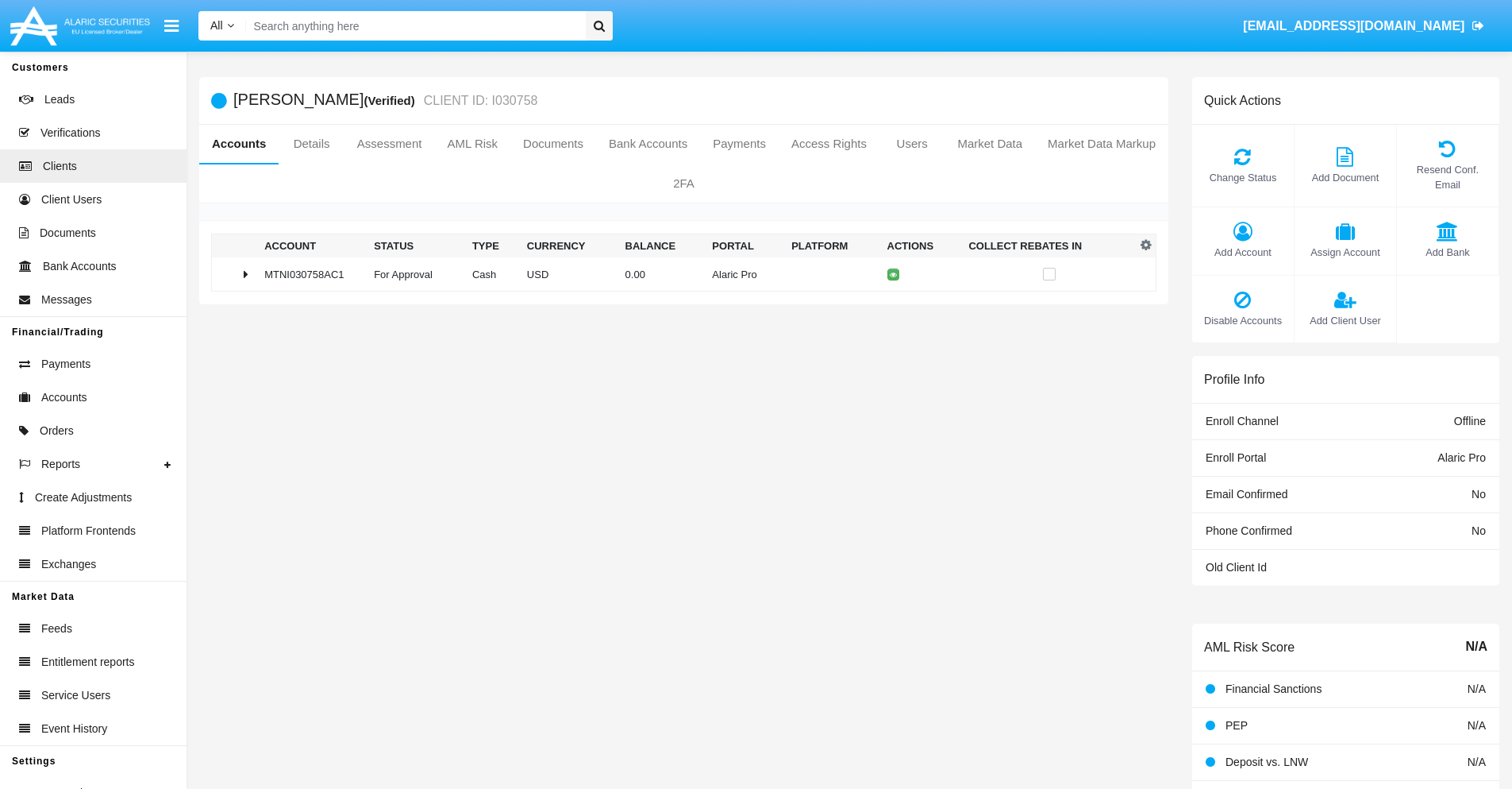
click at [1242, 177] on span "Change Status" at bounding box center [1242, 177] width 85 height 15
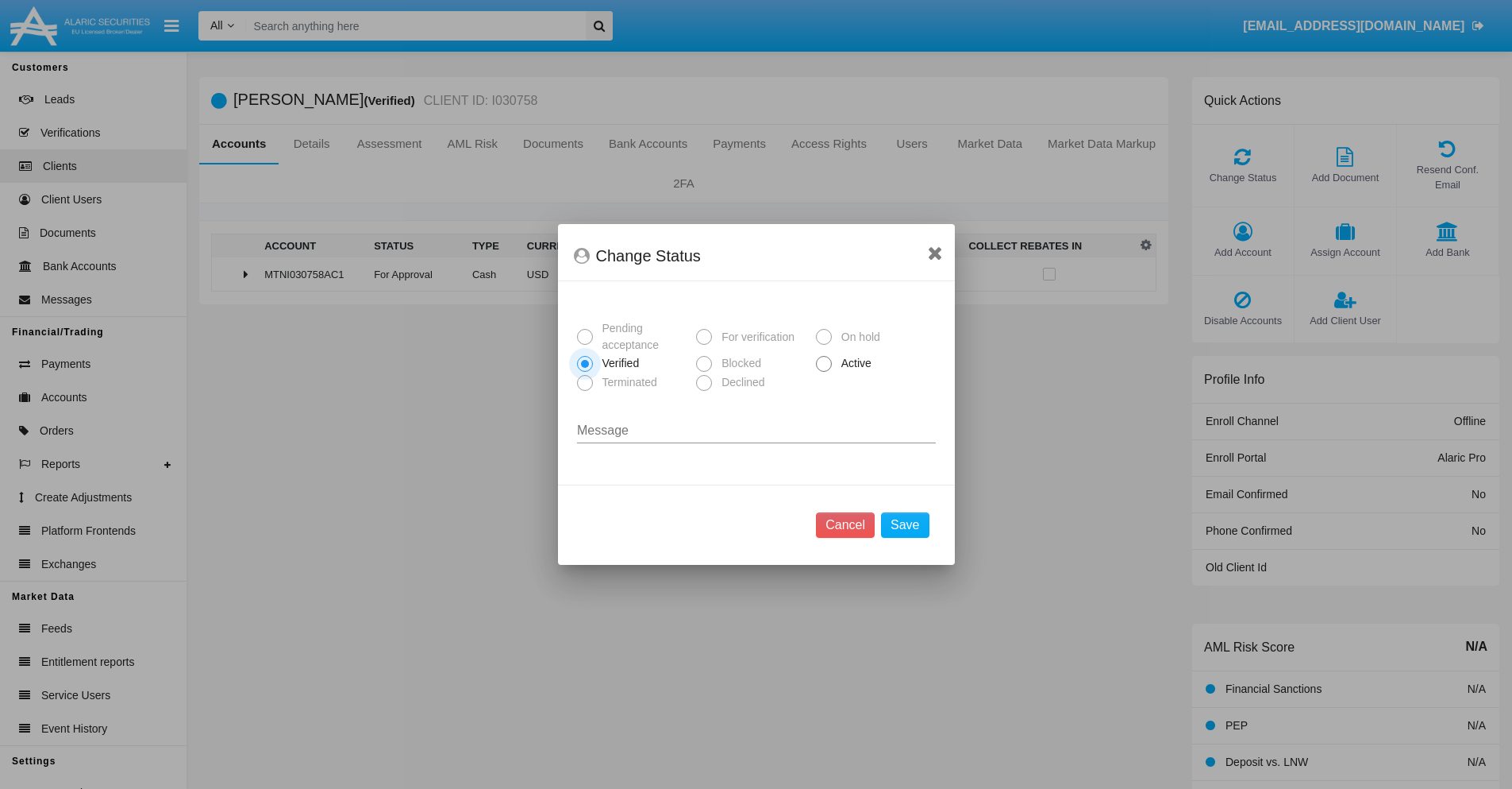
click at [854, 363] on span "Active" at bounding box center [854, 363] width 44 height 17
click at [824, 372] on input "Active" at bounding box center [823, 372] width 1 height 1
radio input "true"
